Goal: Find specific page/section: Find specific page/section

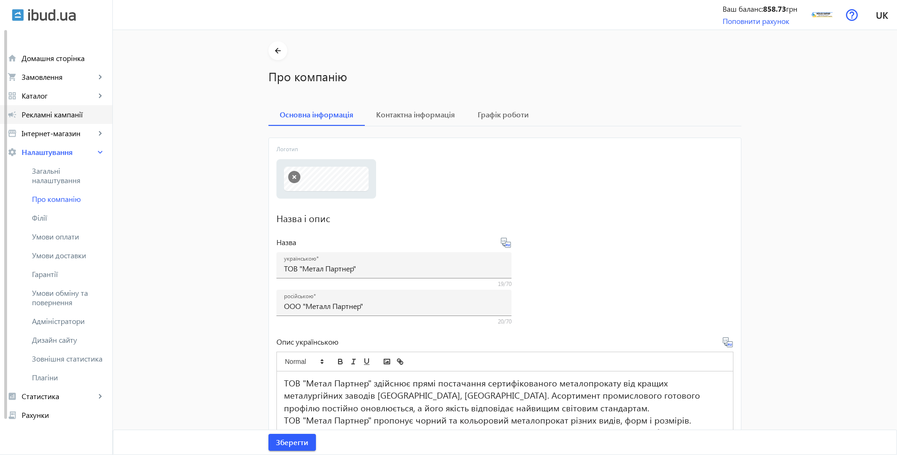
click at [59, 117] on span "Рекламні кампанії" at bounding box center [63, 114] width 83 height 9
